Goal: Check status: Check status

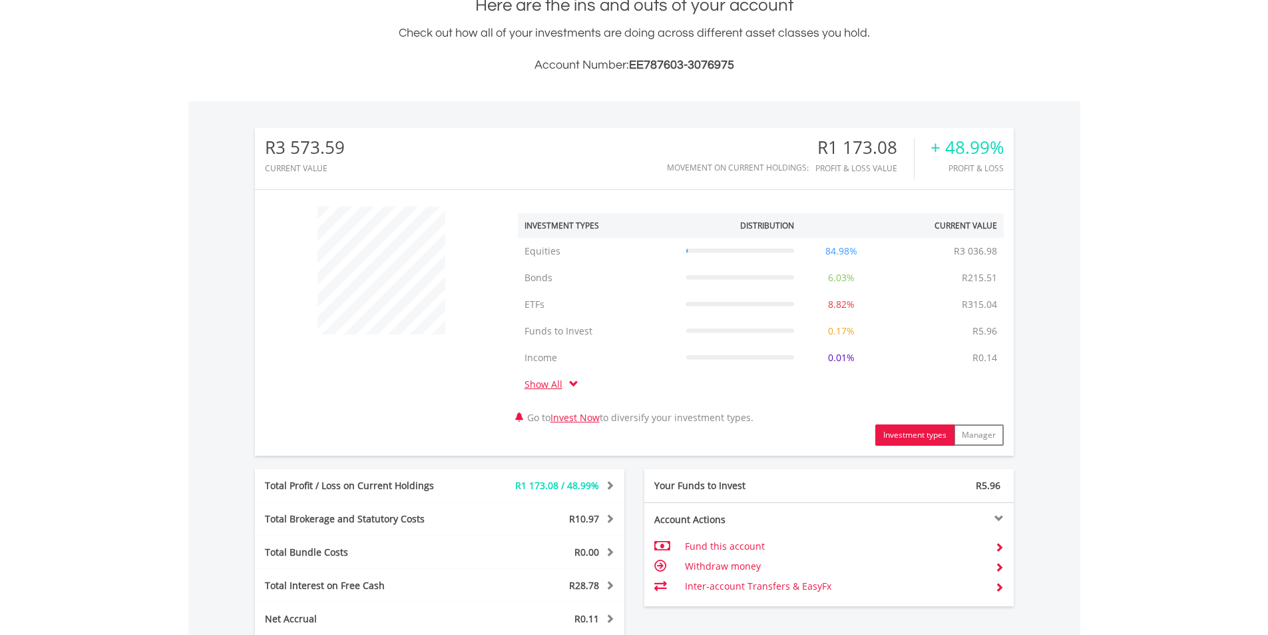
scroll to position [128, 253]
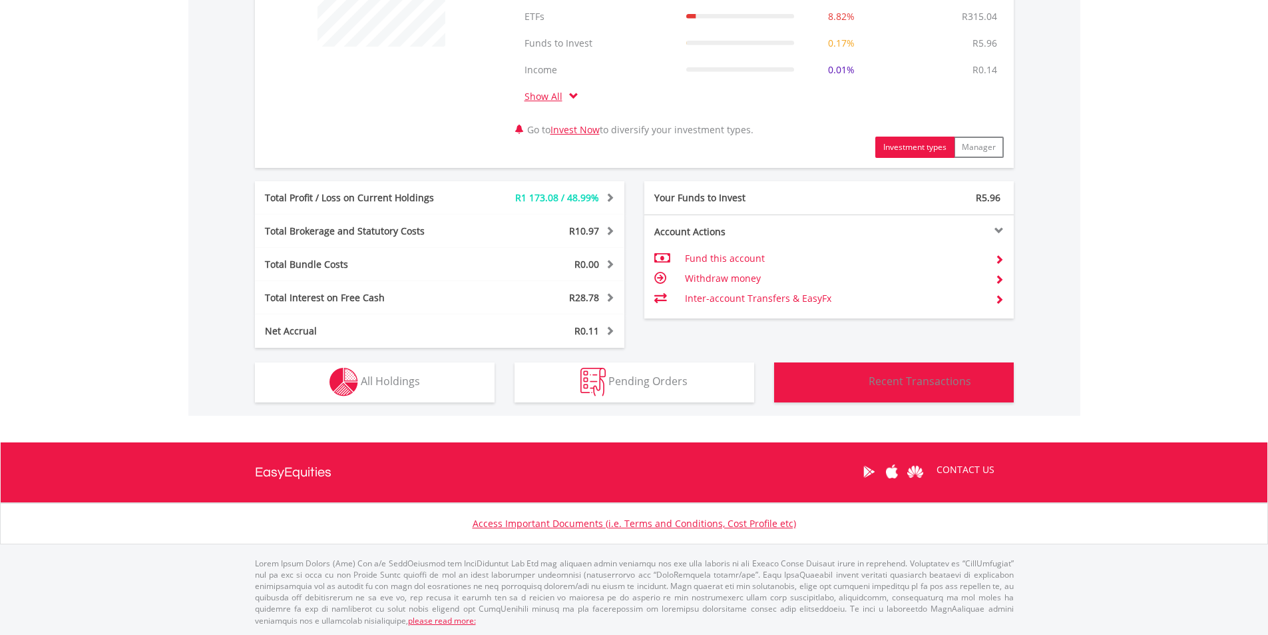
click at [867, 396] on button "Transactions Recent Transactions" at bounding box center [894, 382] width 240 height 40
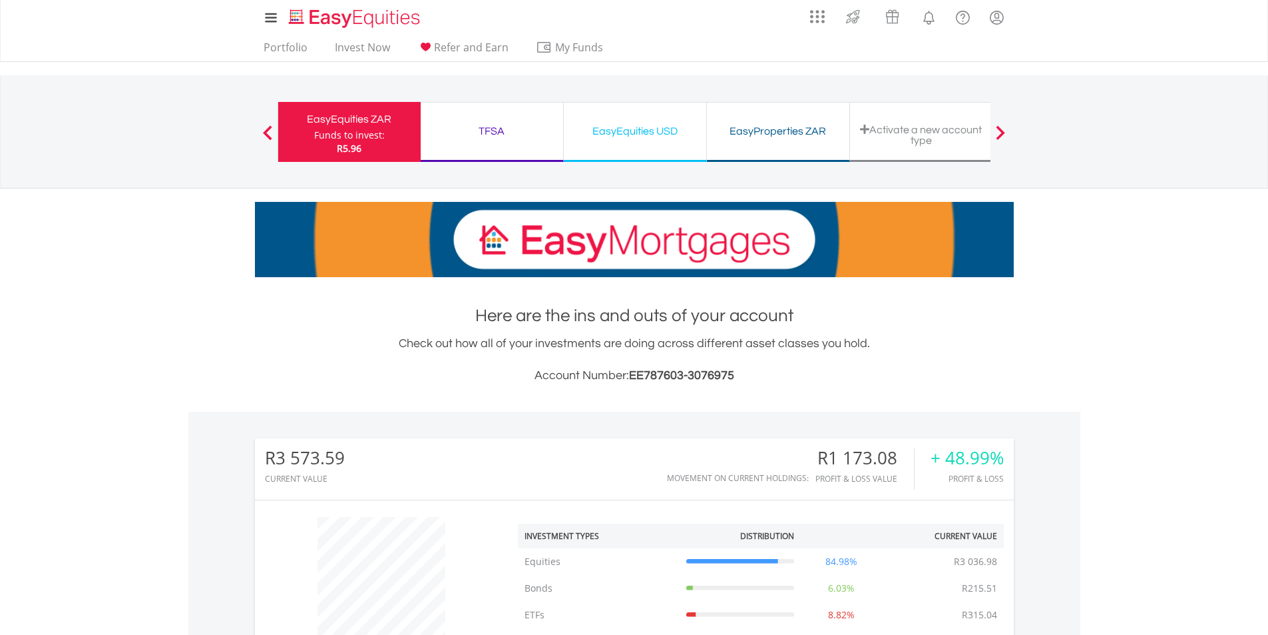
scroll to position [0, 0]
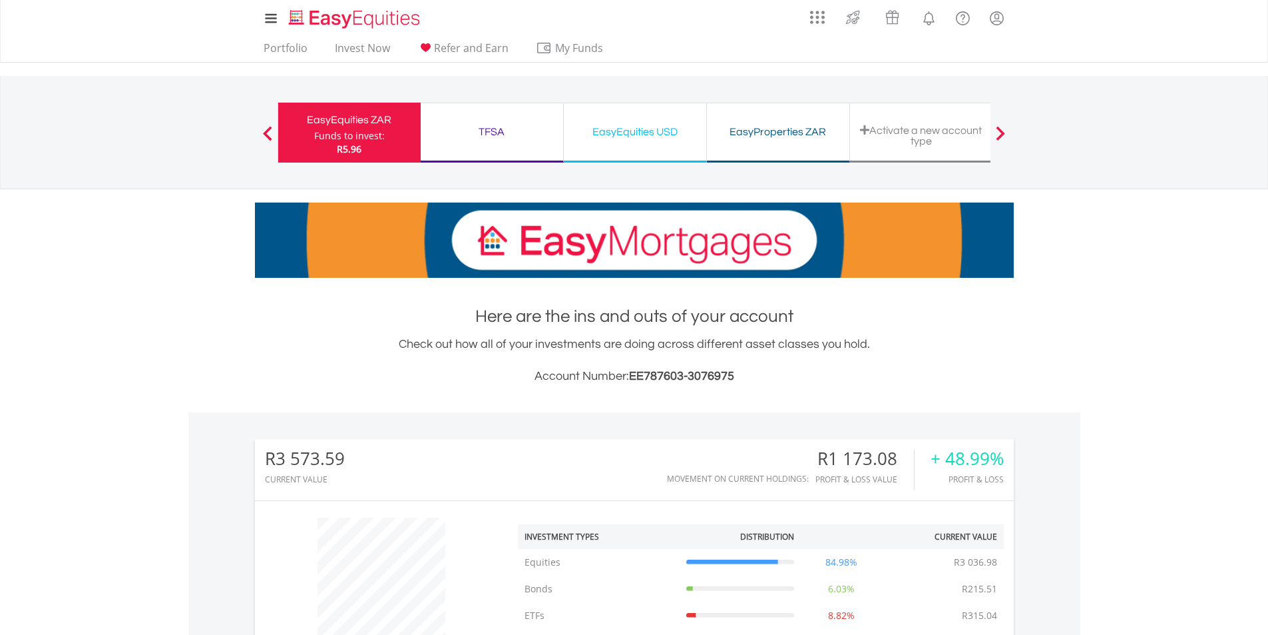
click at [490, 136] on div "TFSA" at bounding box center [492, 132] width 127 height 19
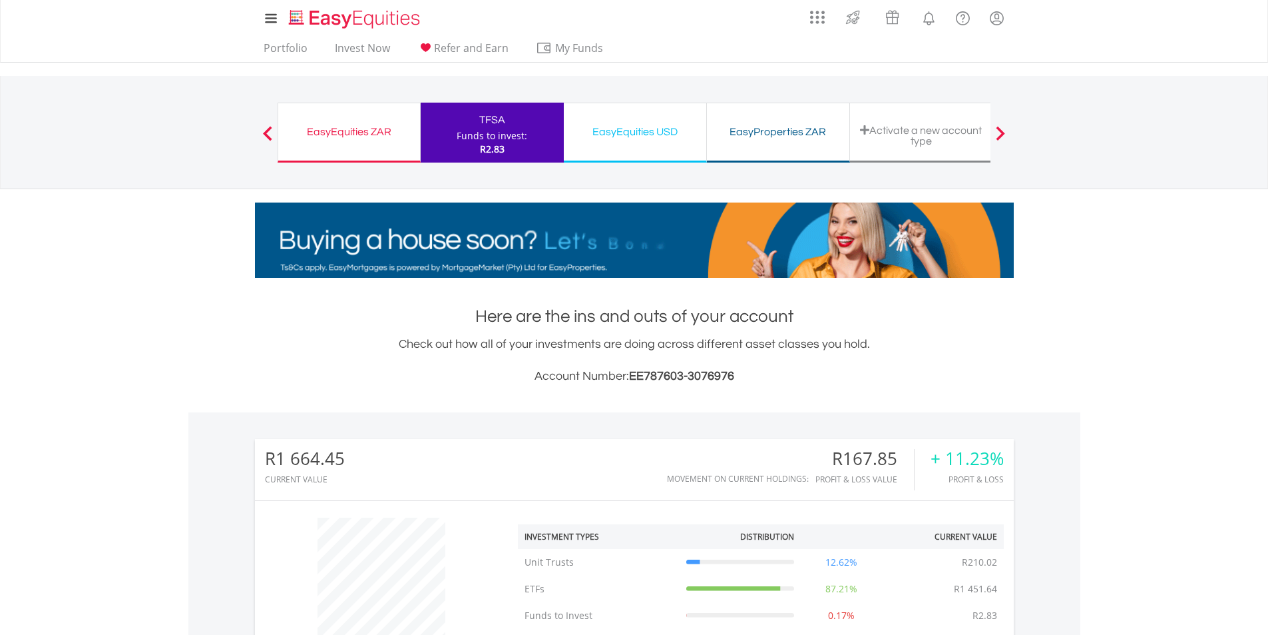
scroll to position [128, 253]
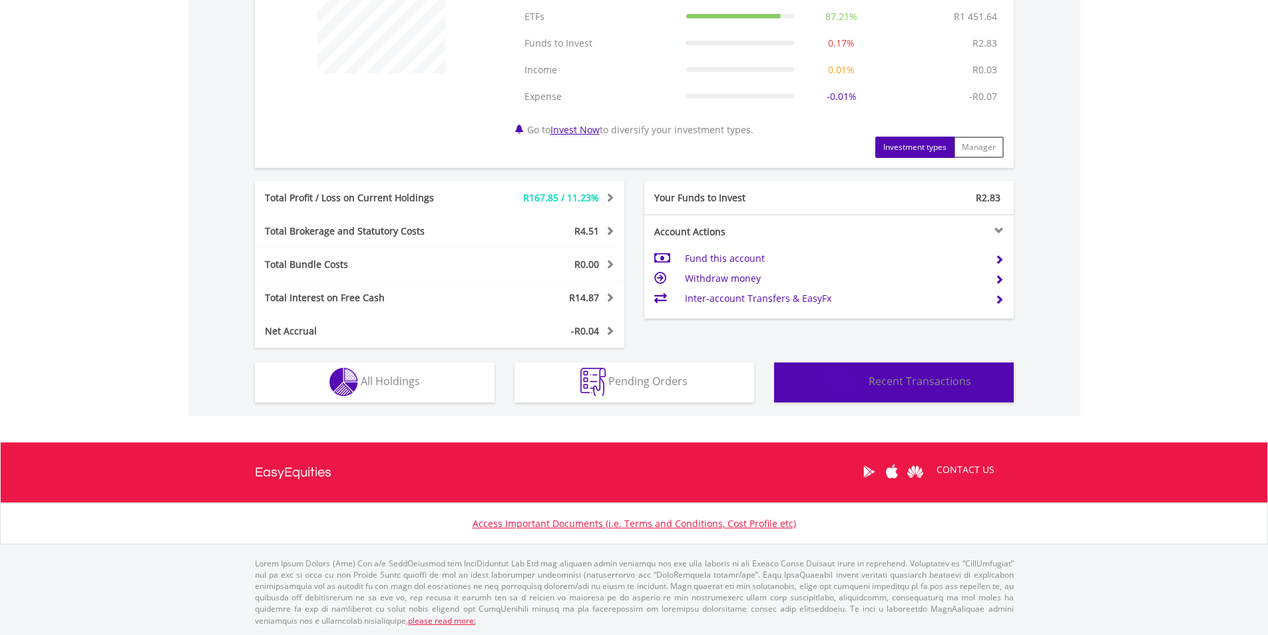
click at [916, 362] on button "Transactions Recent Transactions" at bounding box center [894, 382] width 240 height 40
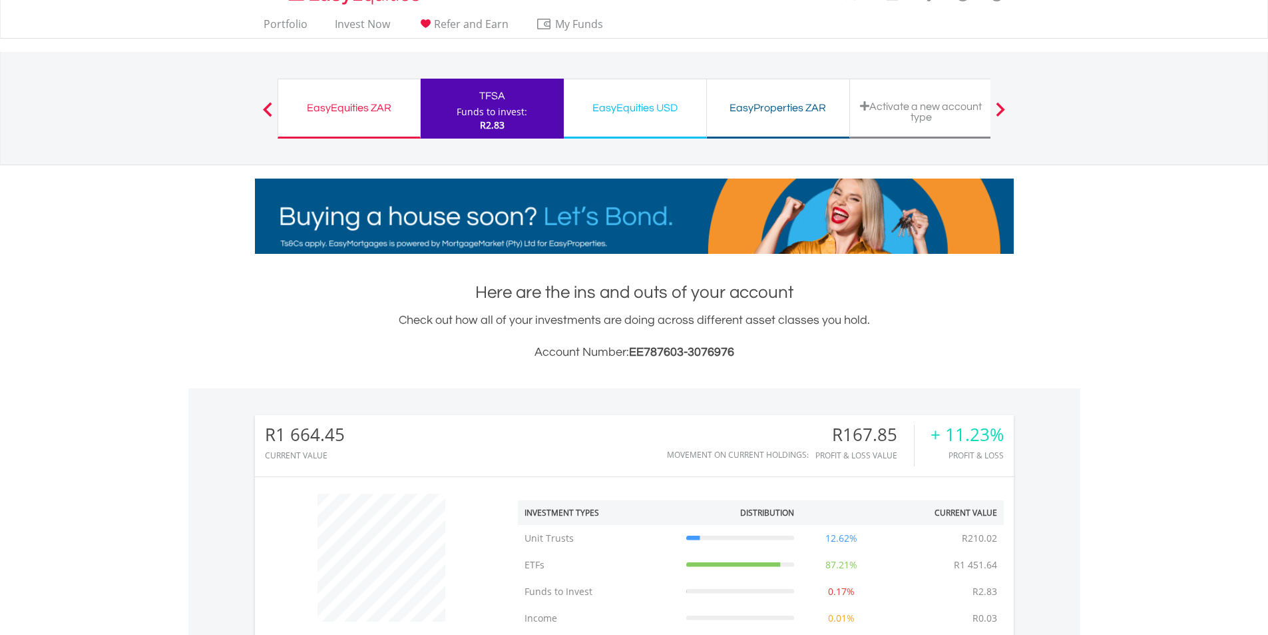
scroll to position [0, 0]
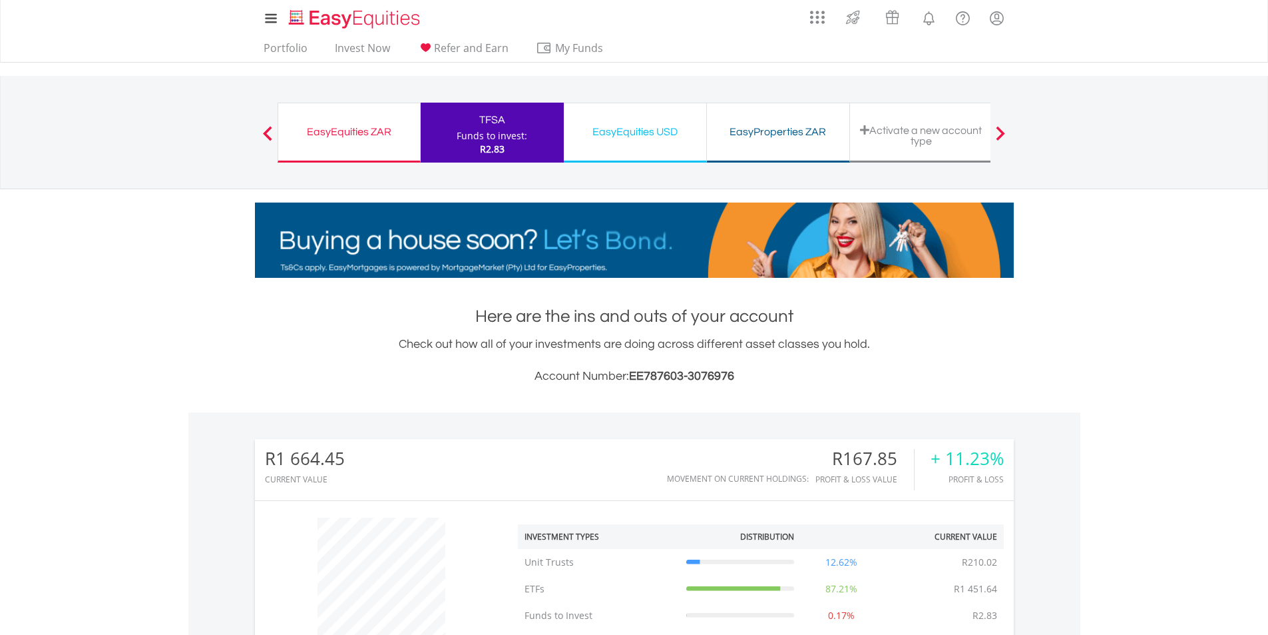
click at [649, 127] on div "EasyEquities USD" at bounding box center [635, 132] width 127 height 19
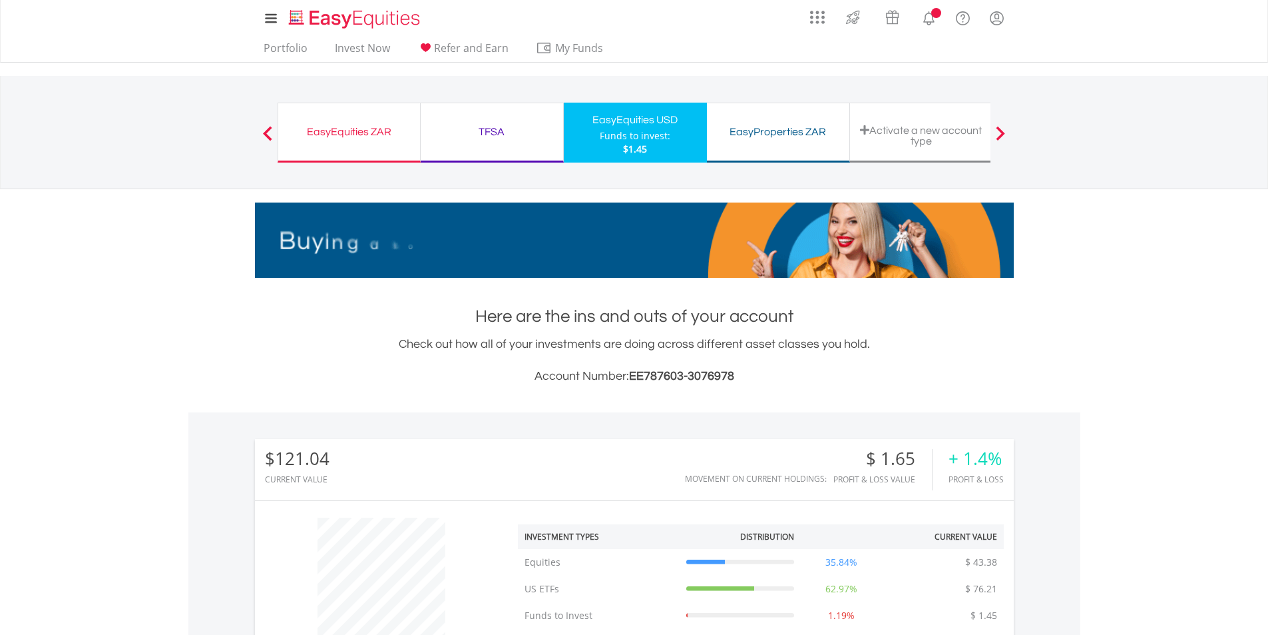
scroll to position [128, 253]
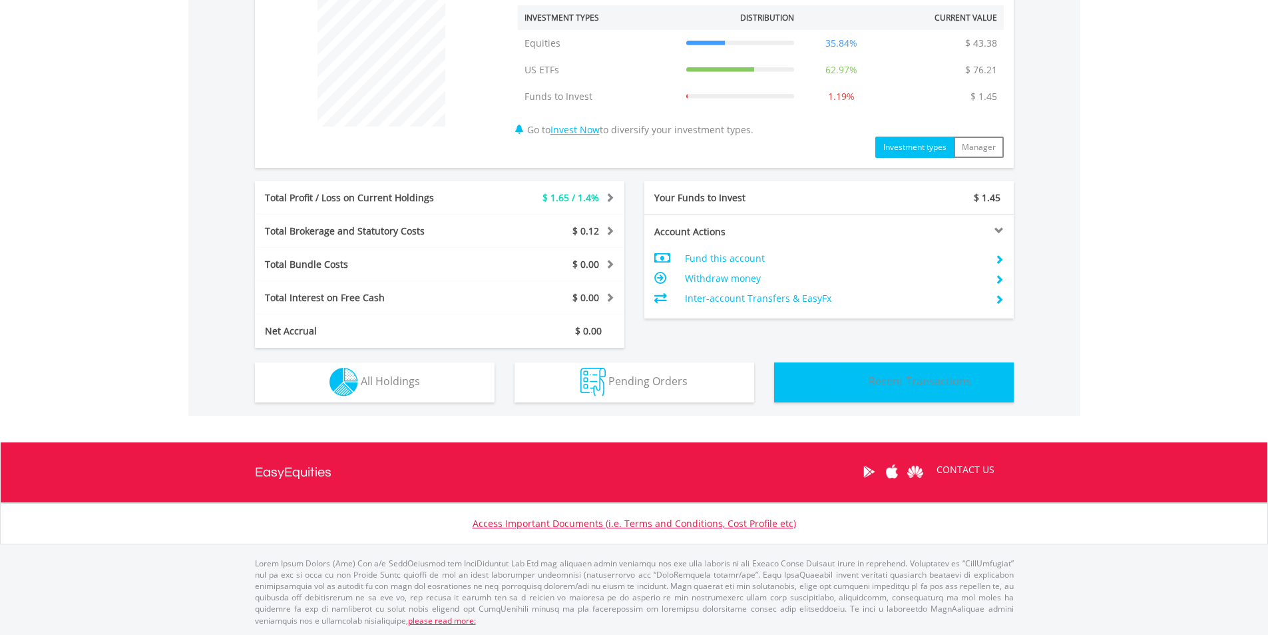
click at [880, 377] on span "Recent Transactions" at bounding box center [920, 381] width 103 height 15
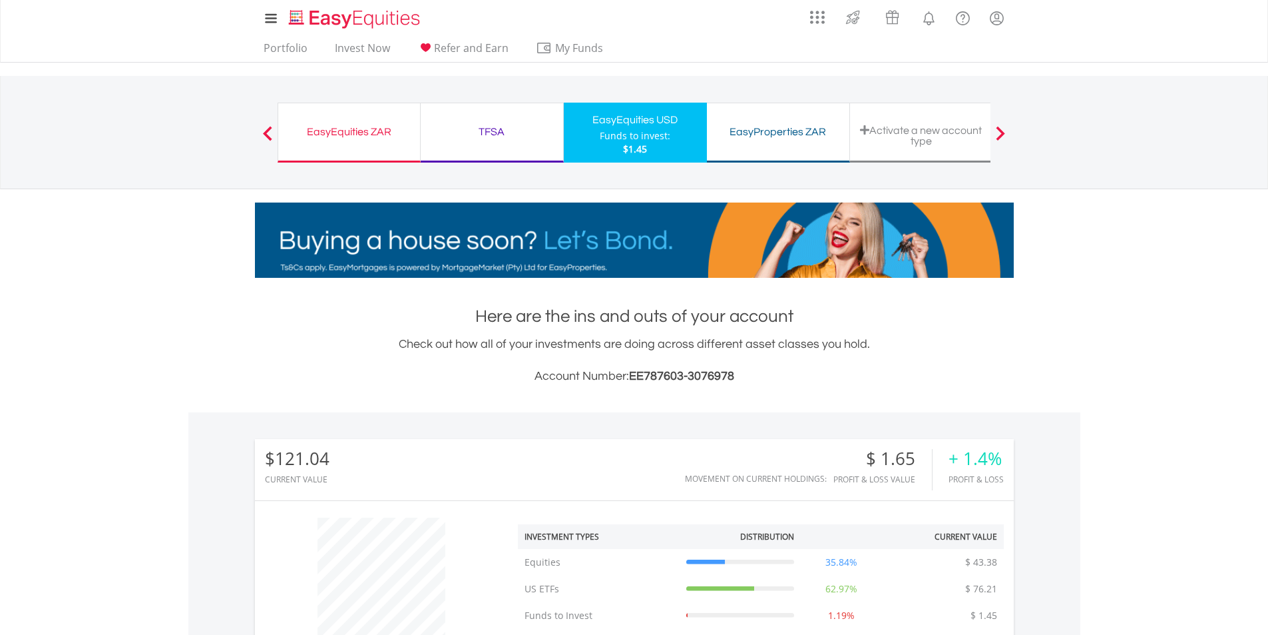
scroll to position [0, 0]
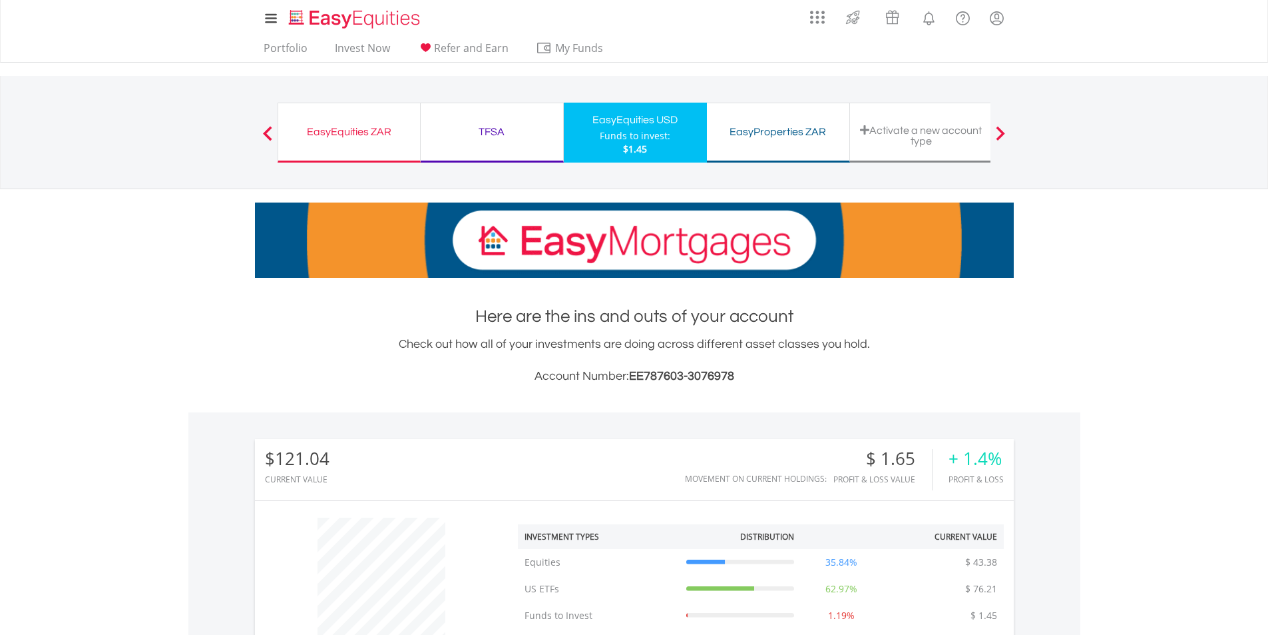
drag, startPoint x: 756, startPoint y: 158, endPoint x: 763, endPoint y: 131, distance: 28.3
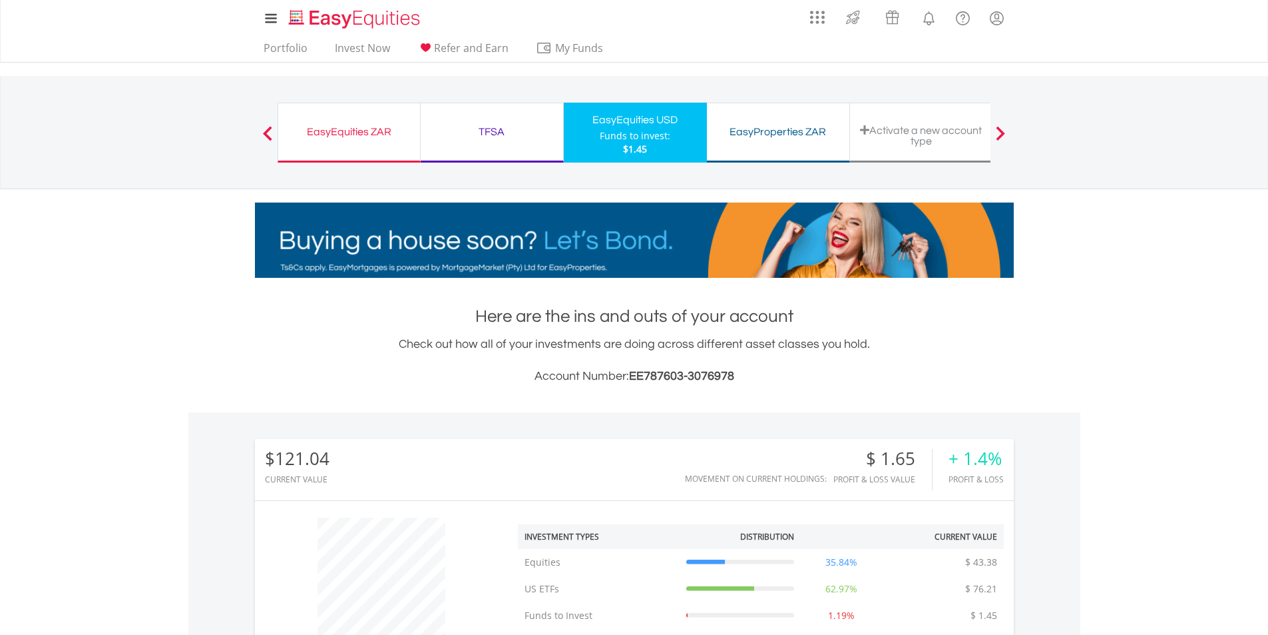
click at [756, 157] on div "EasyProperties ZAR Funds to invest: $1.45" at bounding box center [778, 133] width 143 height 60
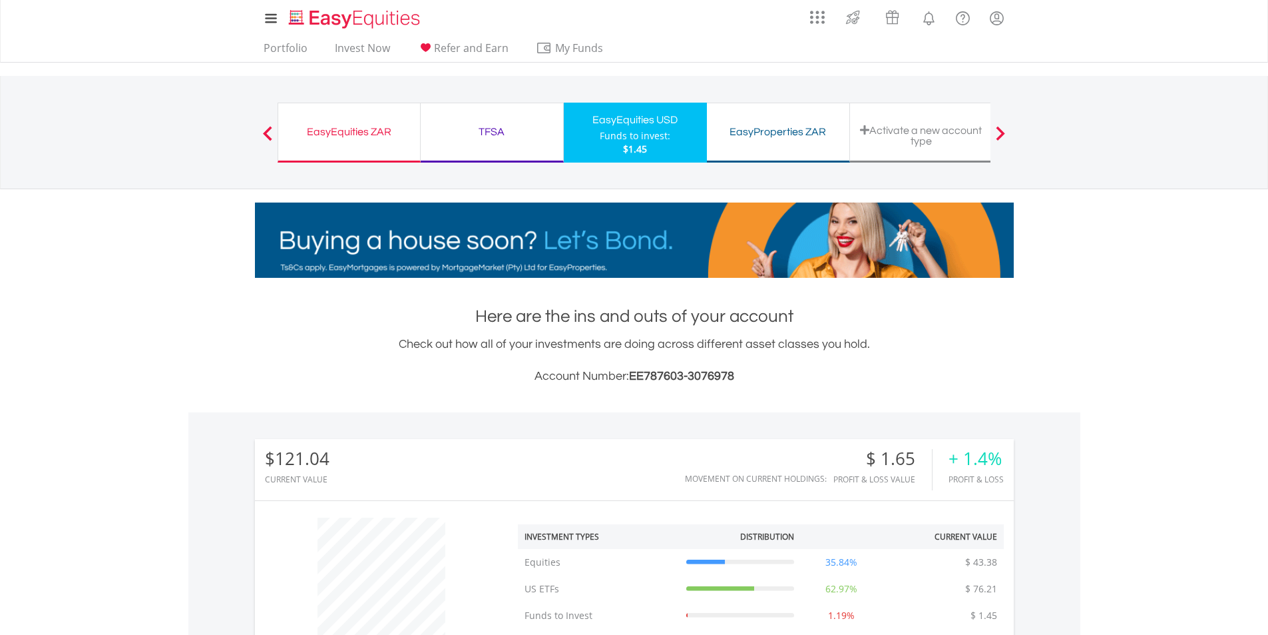
click at [763, 131] on div "EasyProperties ZAR" at bounding box center [778, 132] width 127 height 19
